Goal: Find specific page/section: Find specific page/section

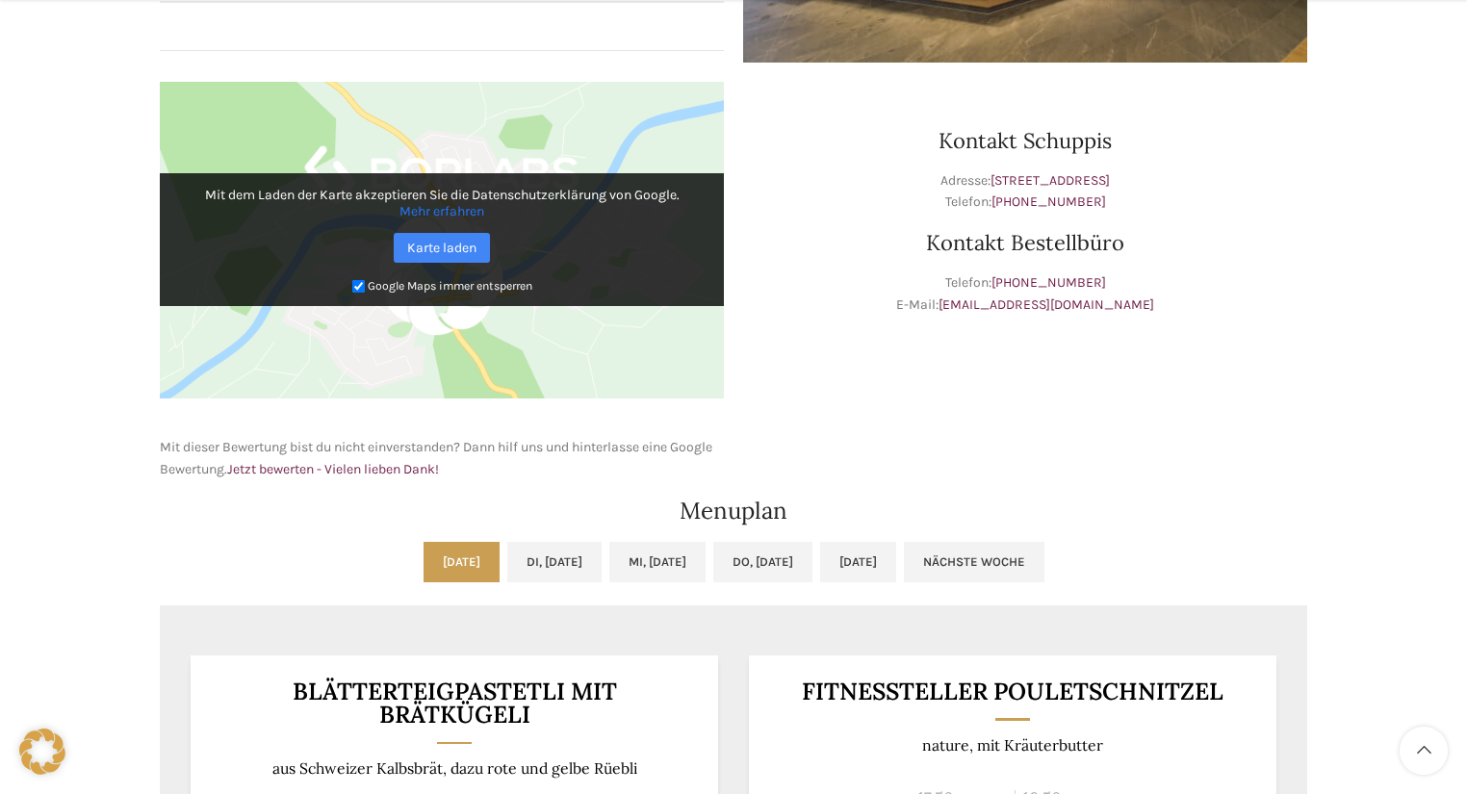
scroll to position [924, 0]
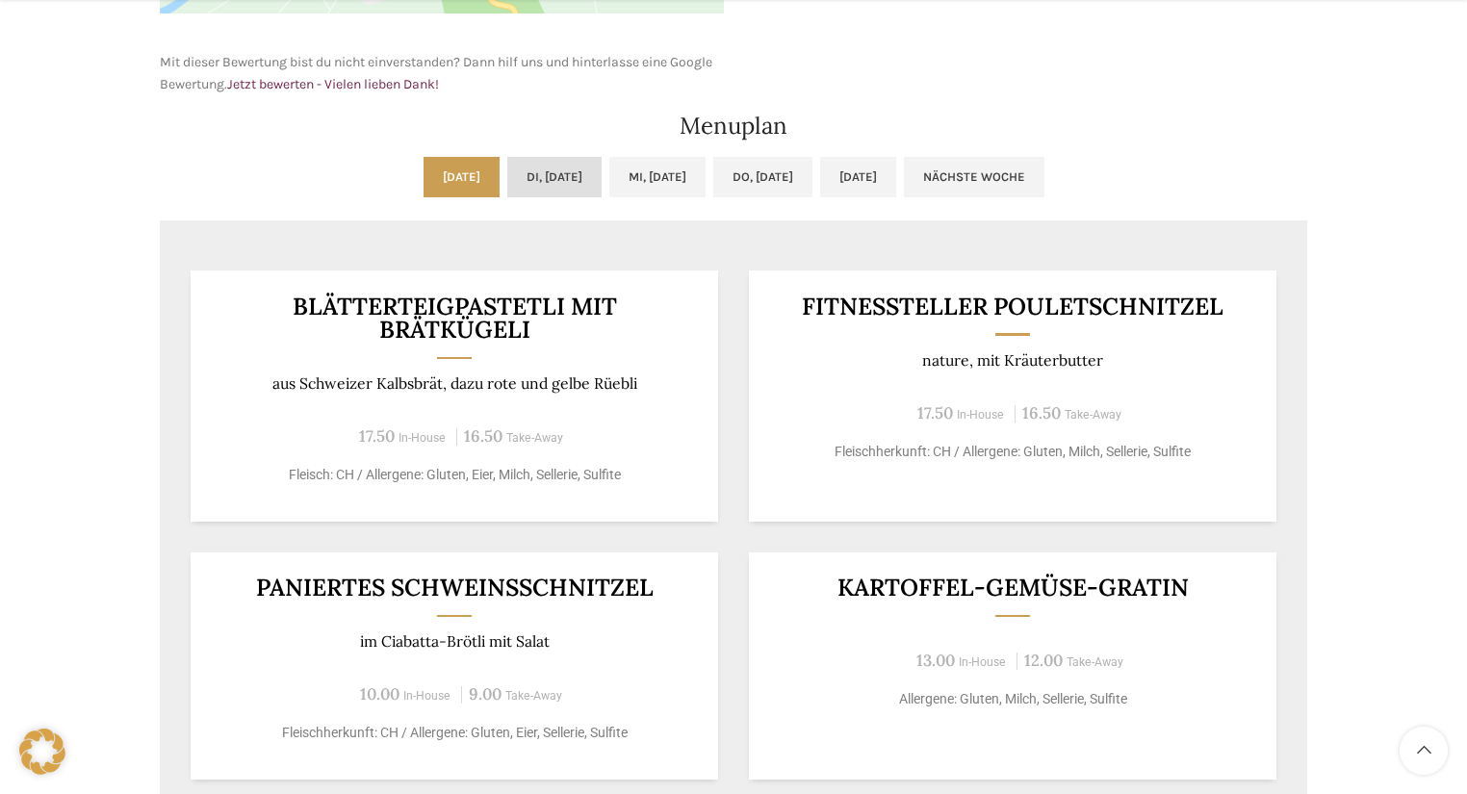
click at [545, 173] on link "Di, [DATE]" at bounding box center [554, 177] width 94 height 40
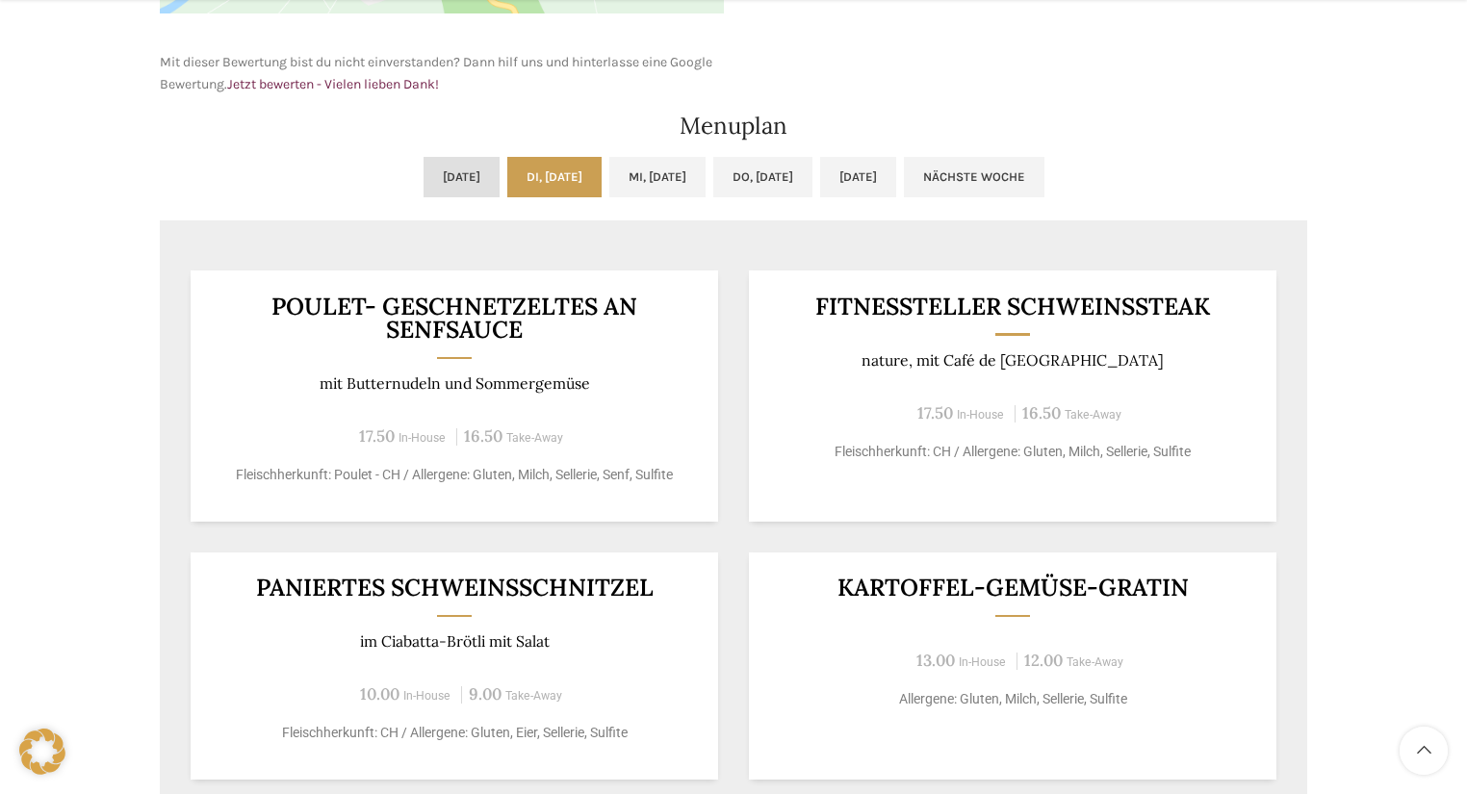
click at [423, 169] on link "[DATE]" at bounding box center [461, 177] width 76 height 40
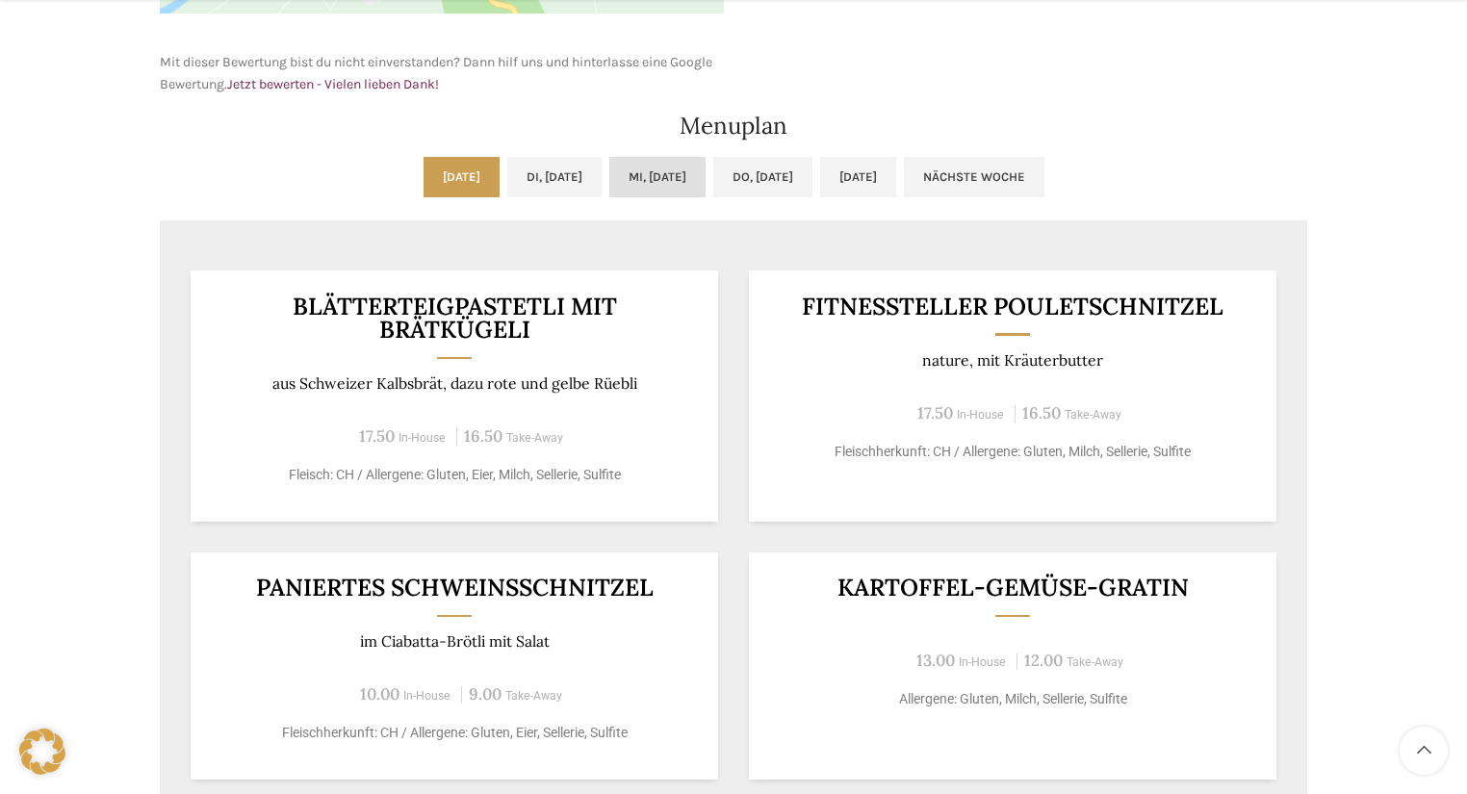
click at [670, 165] on link "Mi, [DATE]" at bounding box center [657, 177] width 96 height 40
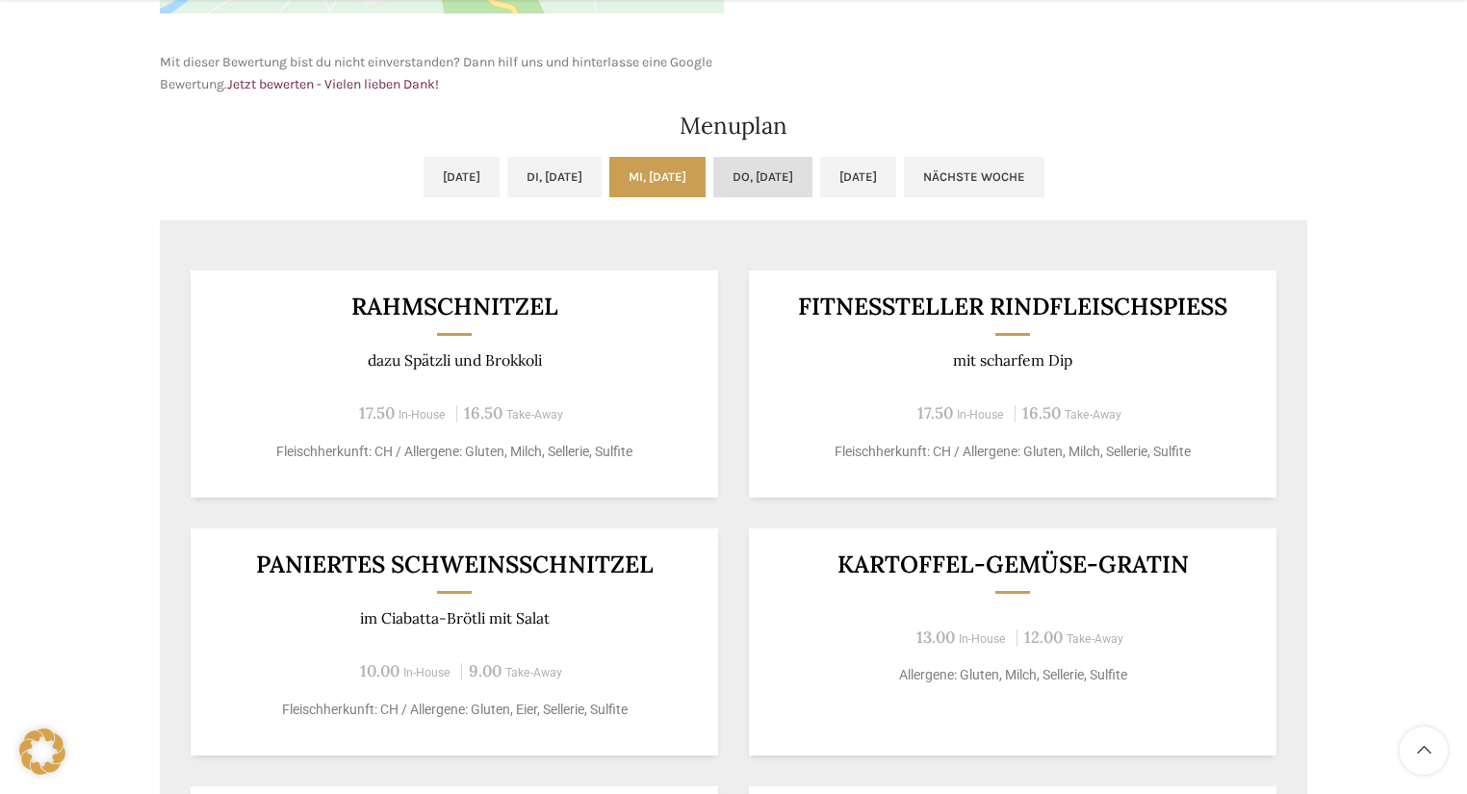
click at [768, 168] on link "Do, [DATE]" at bounding box center [762, 177] width 99 height 40
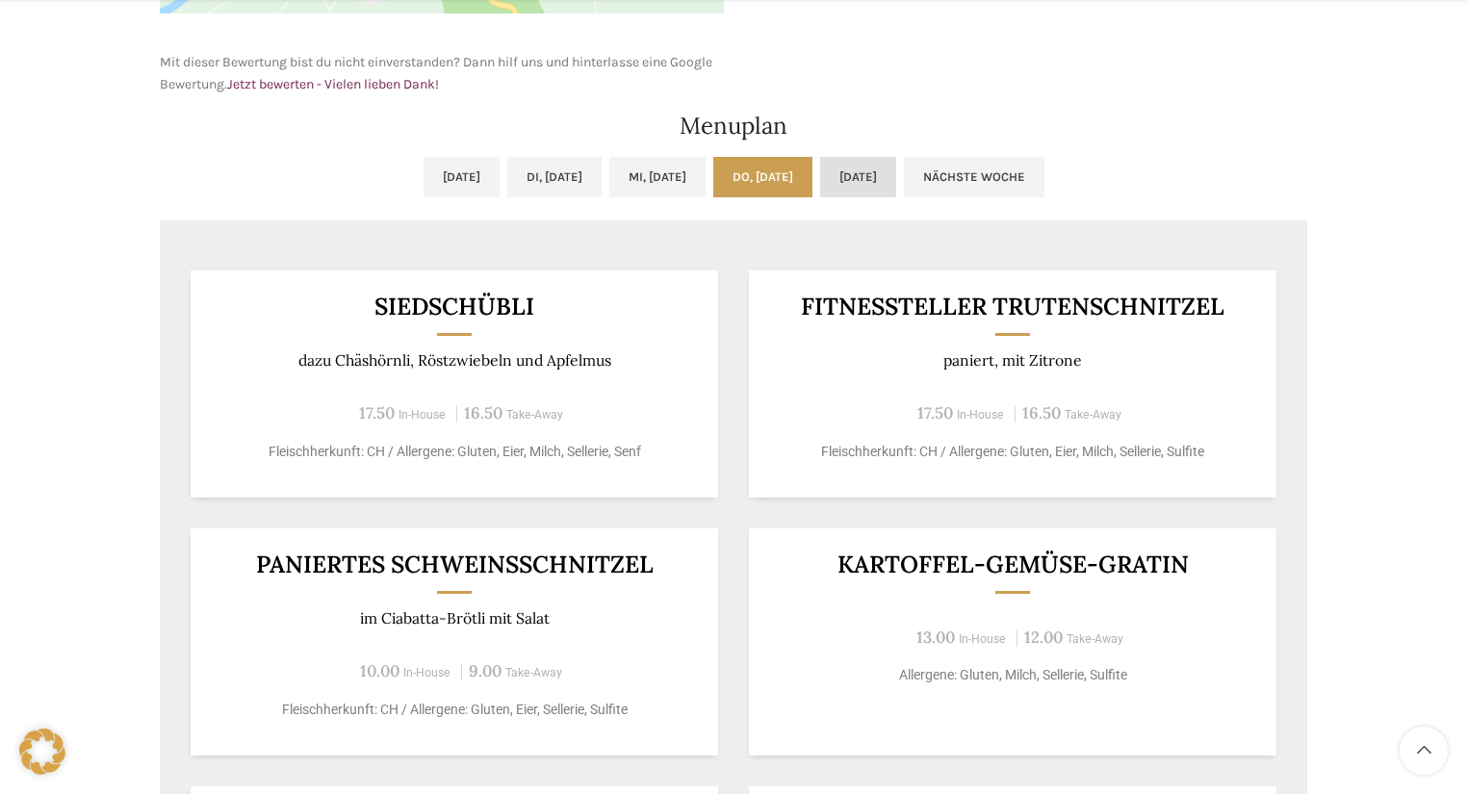
click at [888, 168] on link "[DATE]" at bounding box center [858, 177] width 76 height 40
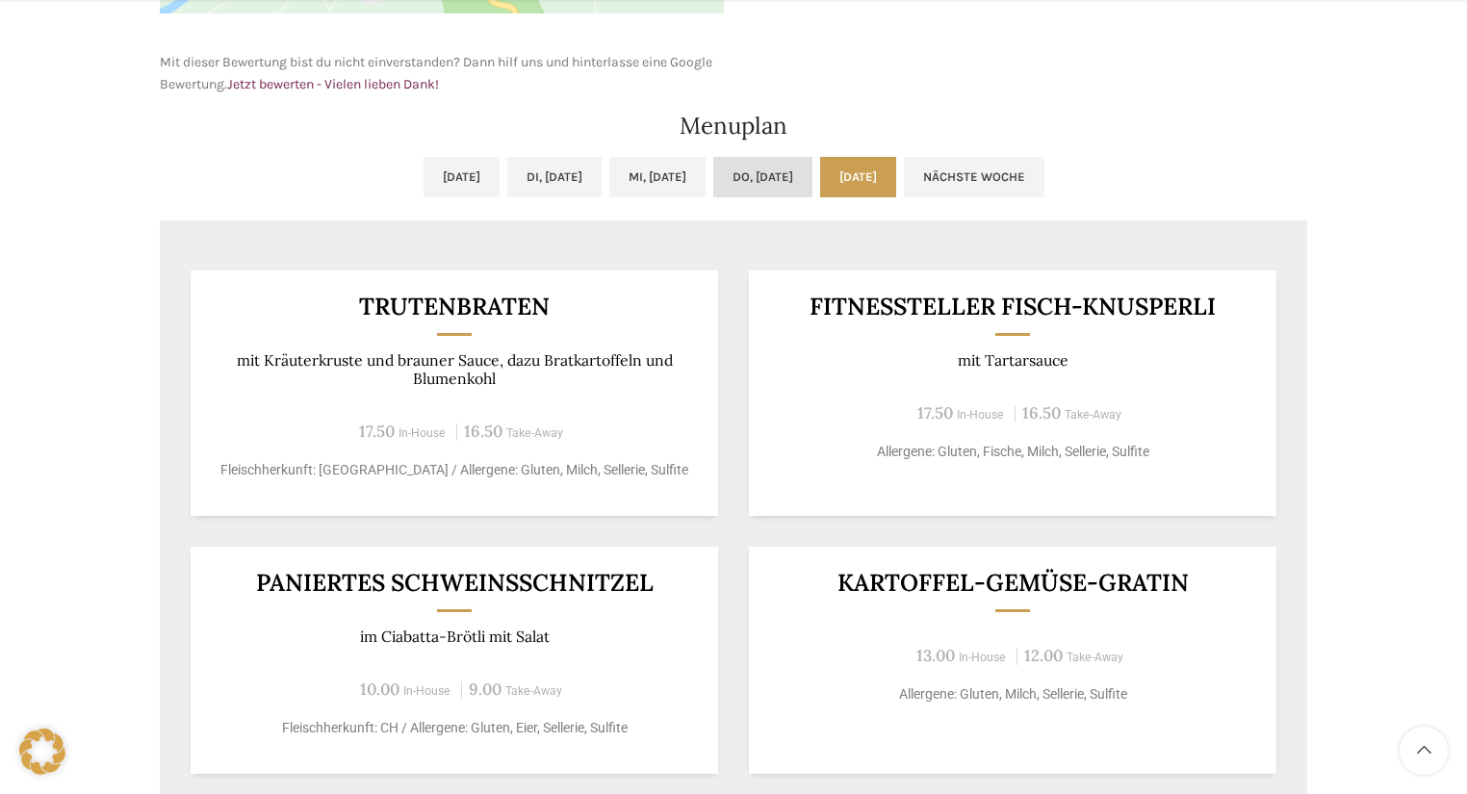
click at [791, 178] on link "Do, [DATE]" at bounding box center [762, 177] width 99 height 40
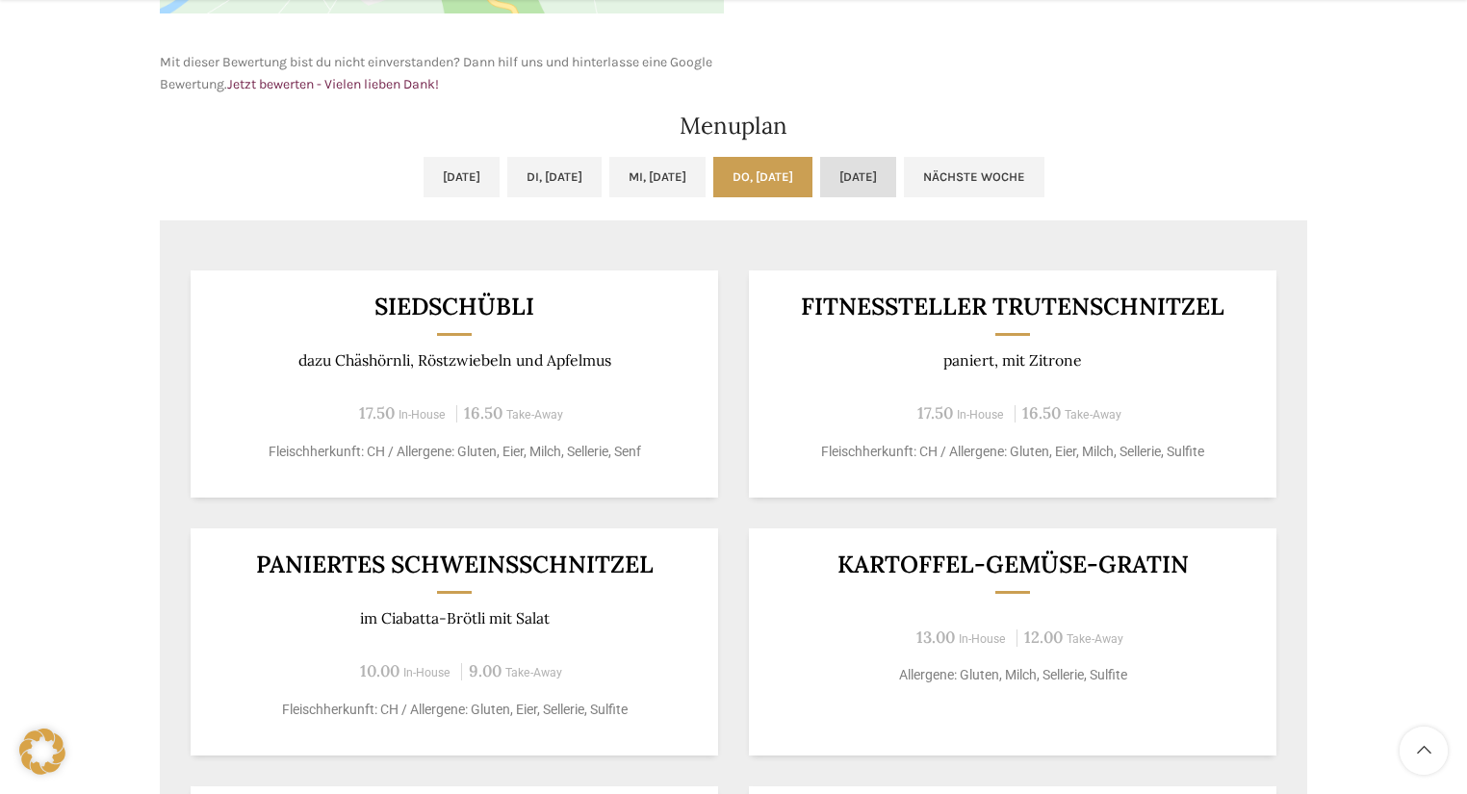
click at [896, 169] on link "[DATE]" at bounding box center [858, 177] width 76 height 40
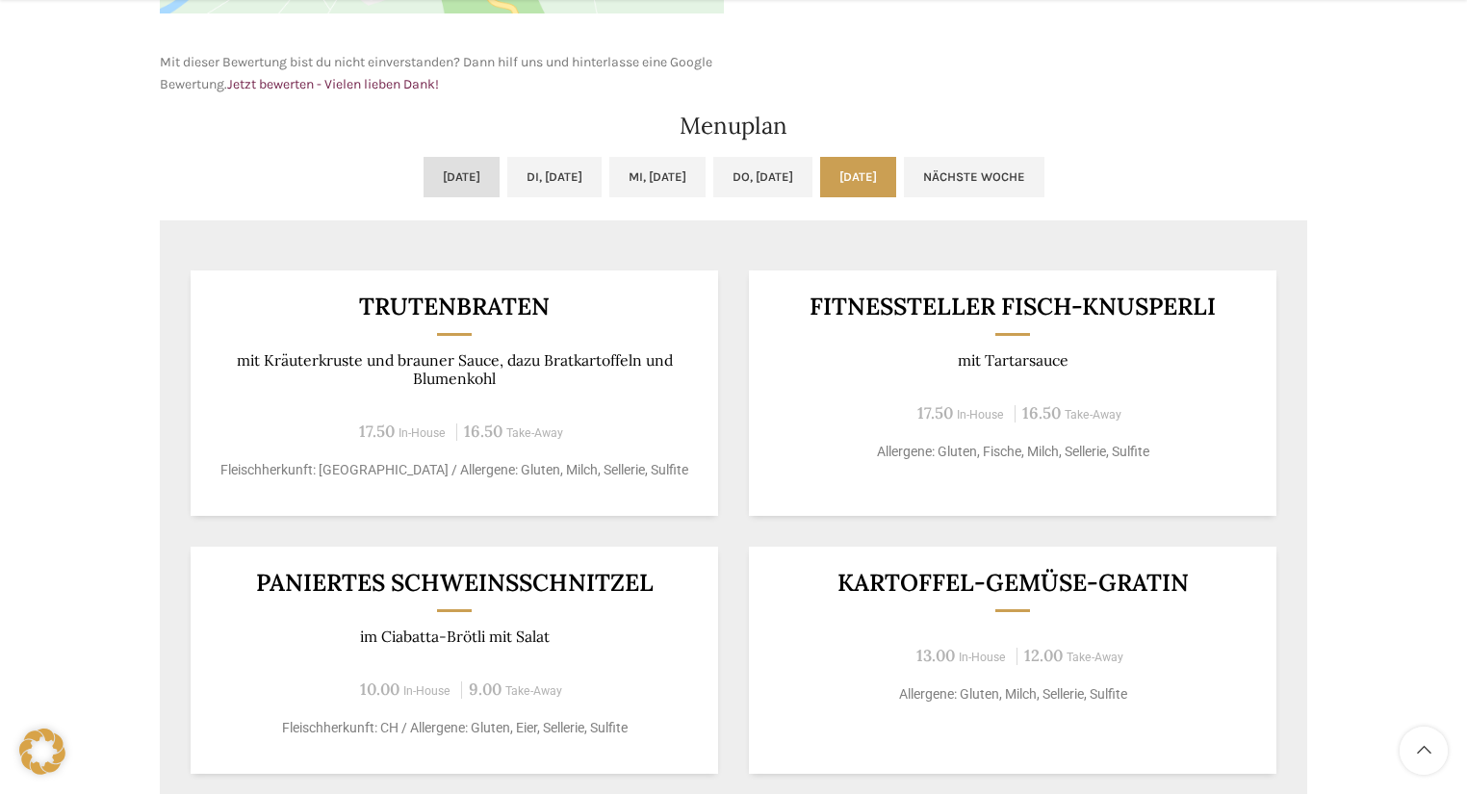
click at [423, 175] on link "[DATE]" at bounding box center [461, 177] width 76 height 40
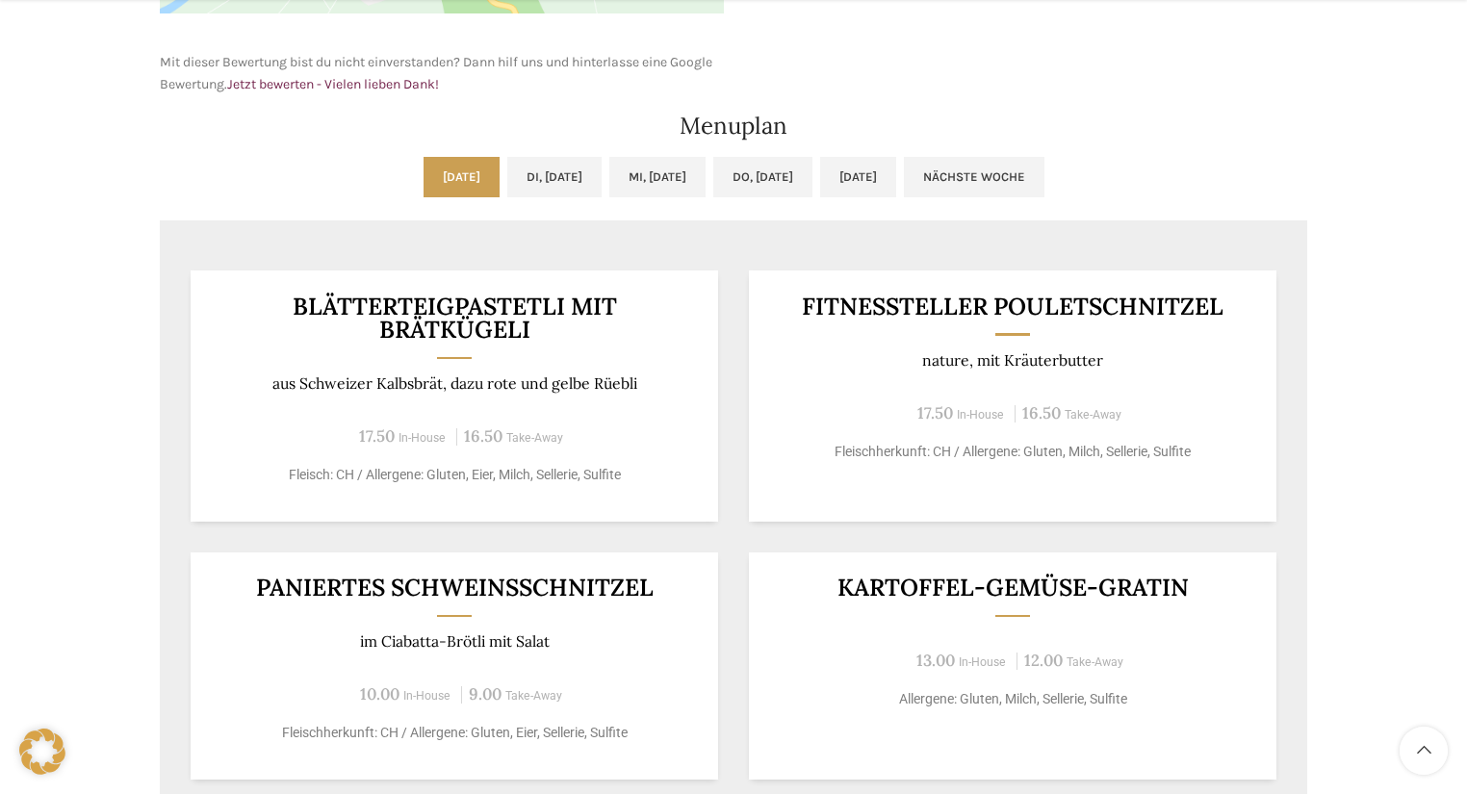
click at [91, 169] on div "Backstubenbistro Schuppis Wochentag ÖFFNUNGSZEITEN [PERSON_NAME] 06:00 - 16:30 …" at bounding box center [733, 296] width 1467 height 2086
